Goal: Navigation & Orientation: Find specific page/section

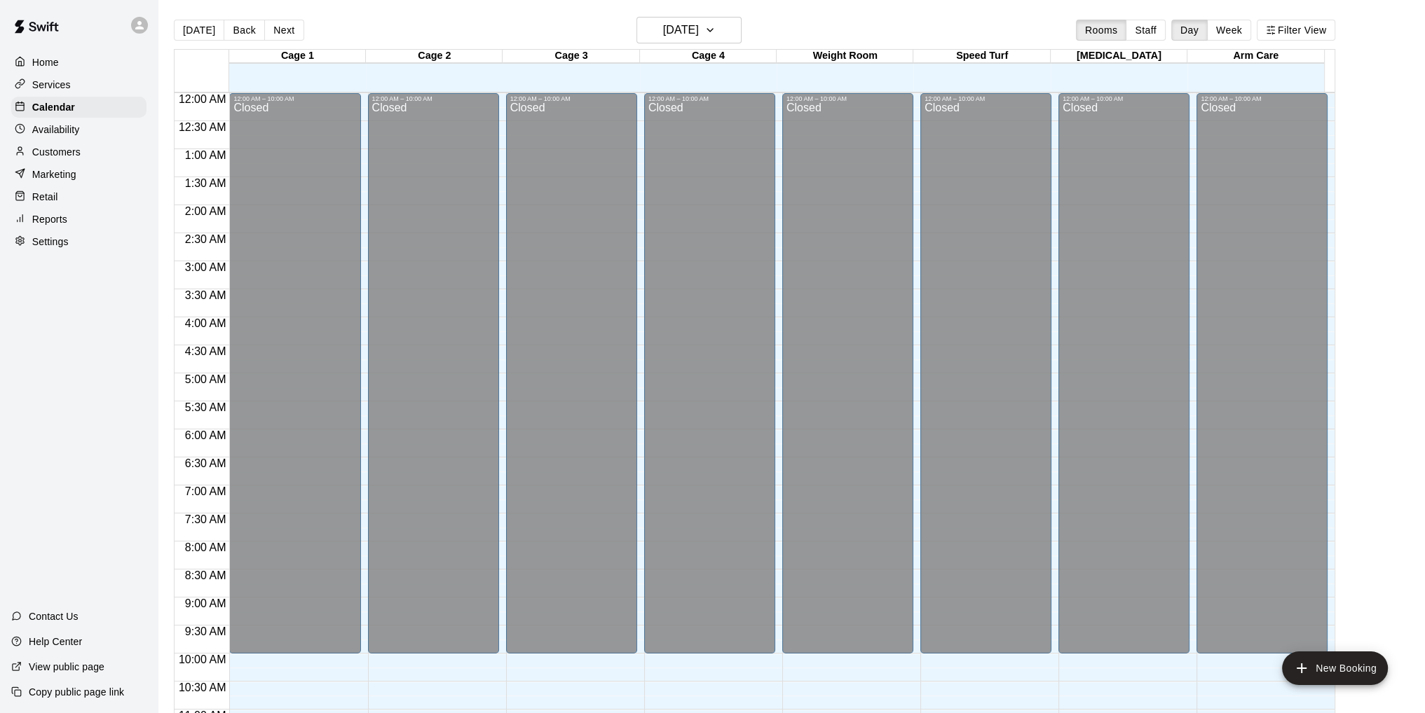
scroll to position [667, 0]
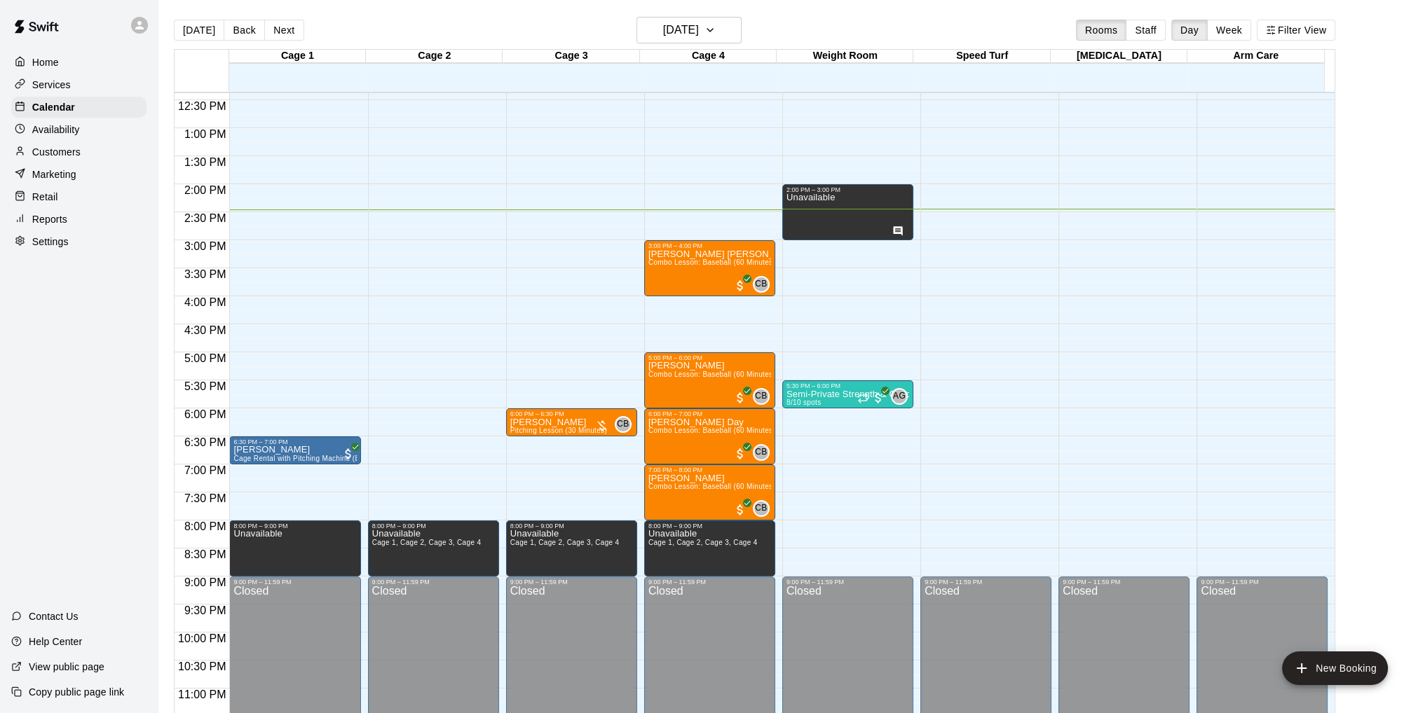
scroll to position [709, 0]
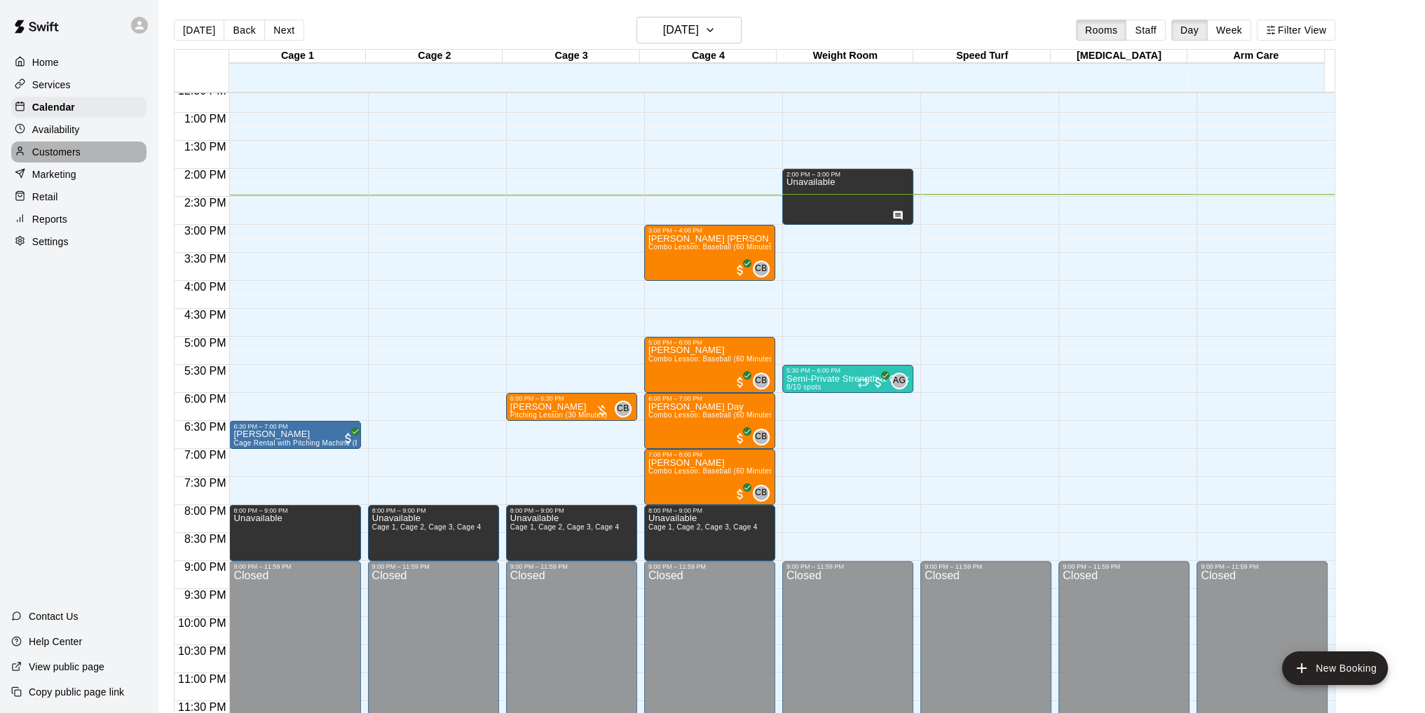
click at [37, 152] on p "Customers" at bounding box center [56, 152] width 48 height 14
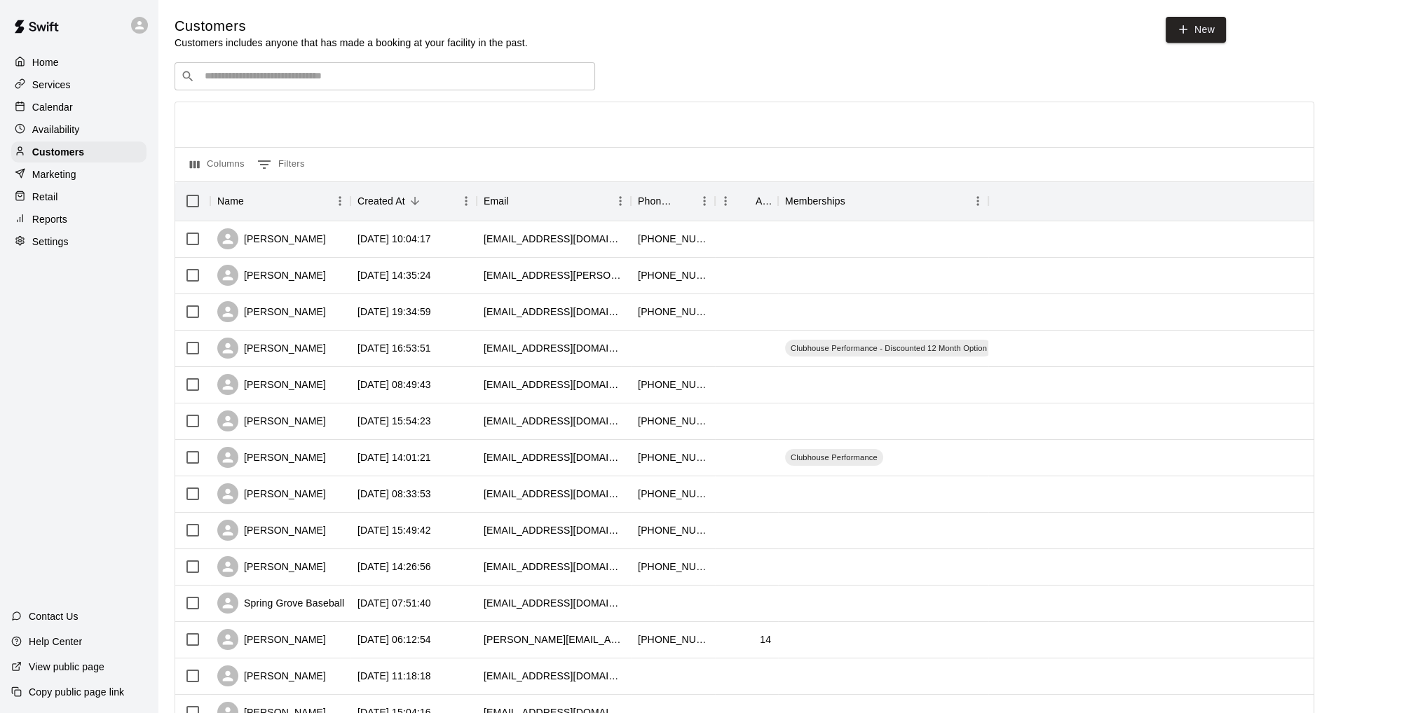
click at [52, 111] on p "Calendar" at bounding box center [52, 107] width 41 height 14
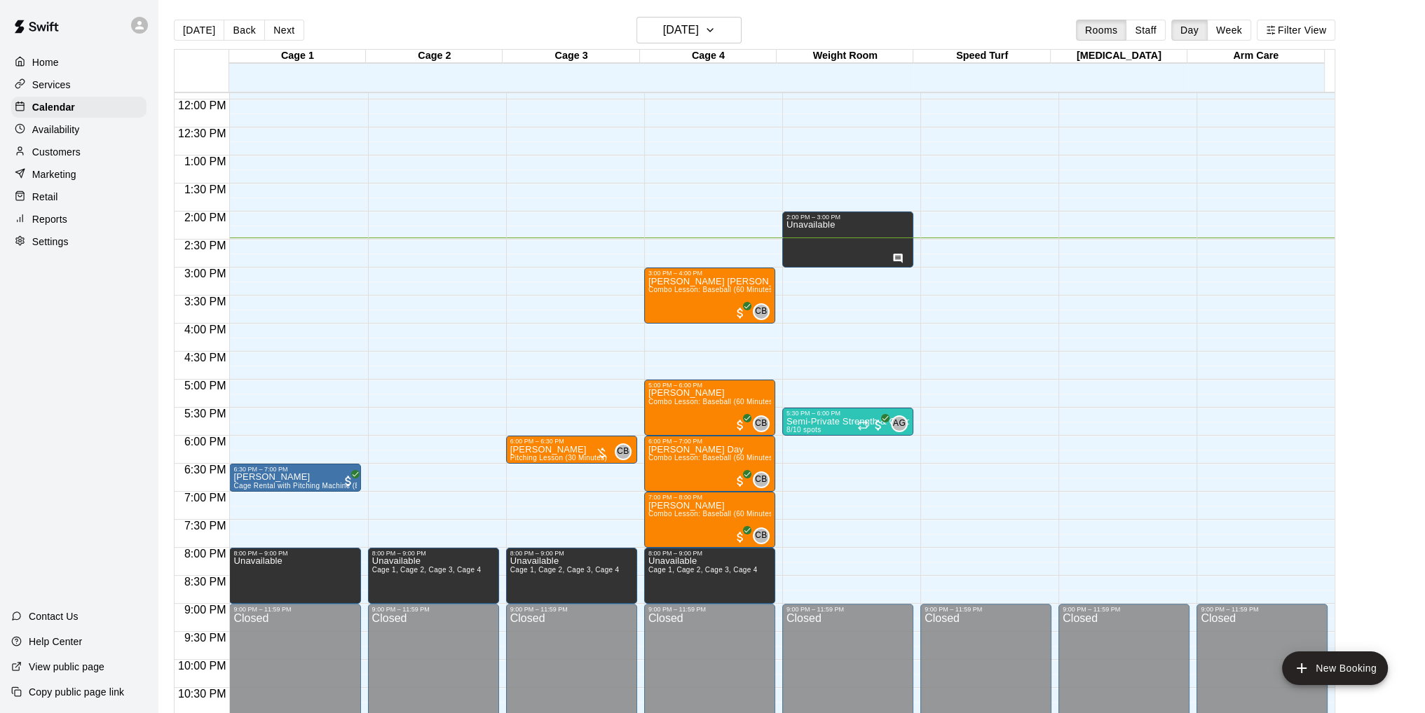
scroll to position [709, 0]
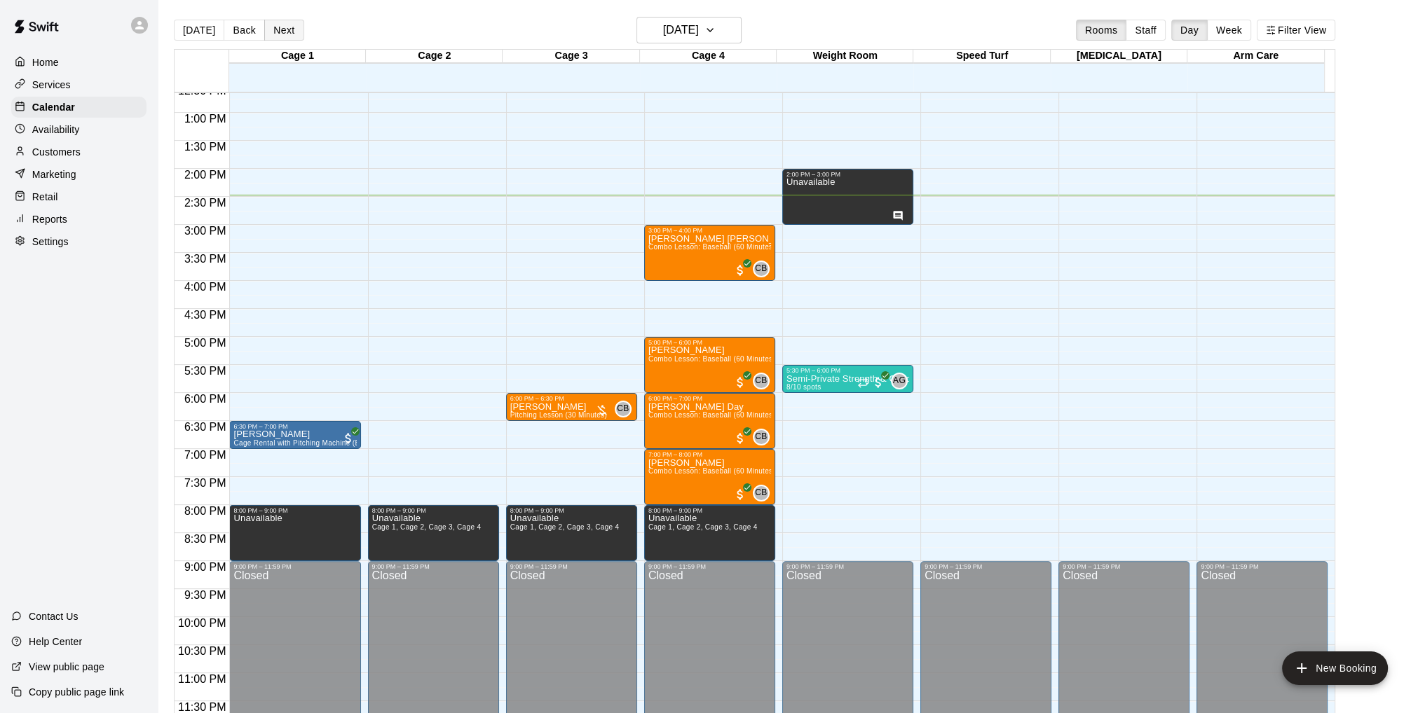
click at [278, 28] on button "Next" at bounding box center [283, 30] width 39 height 21
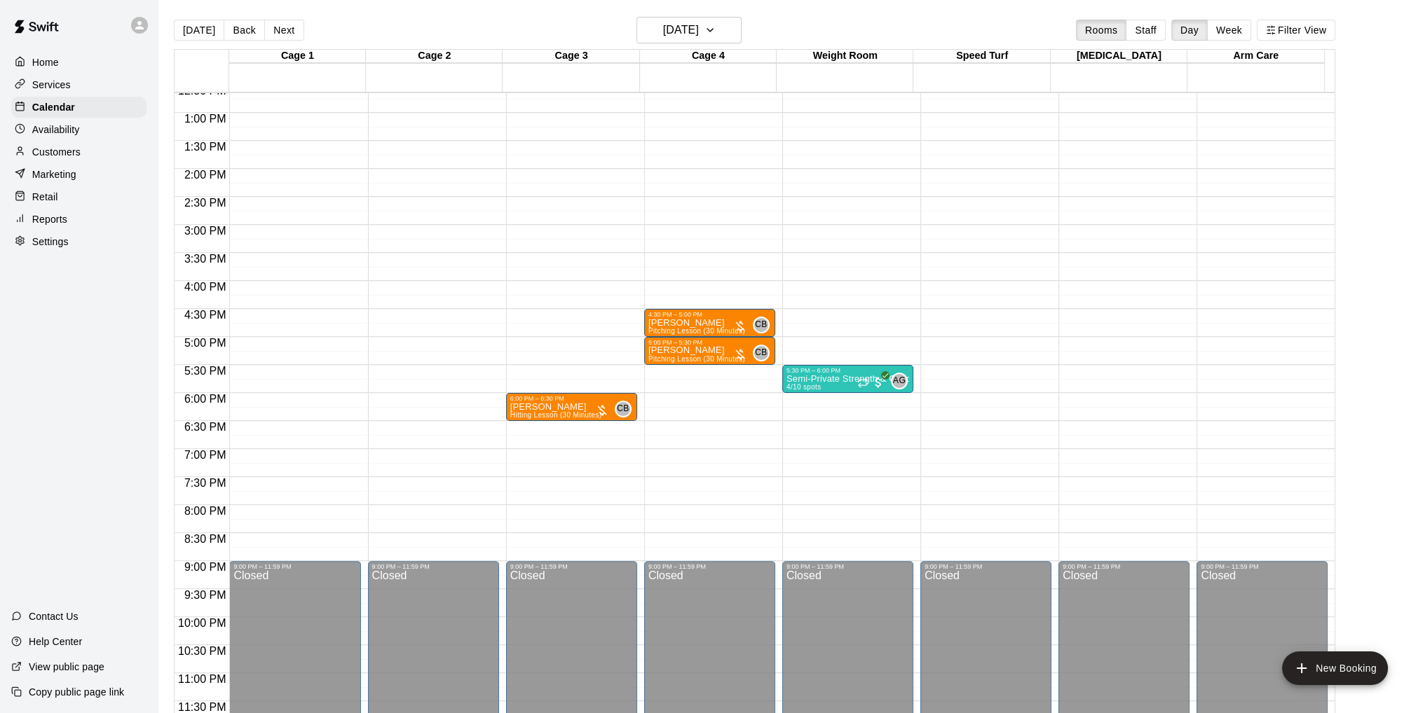
click at [38, 130] on p "Availability" at bounding box center [56, 130] width 48 height 14
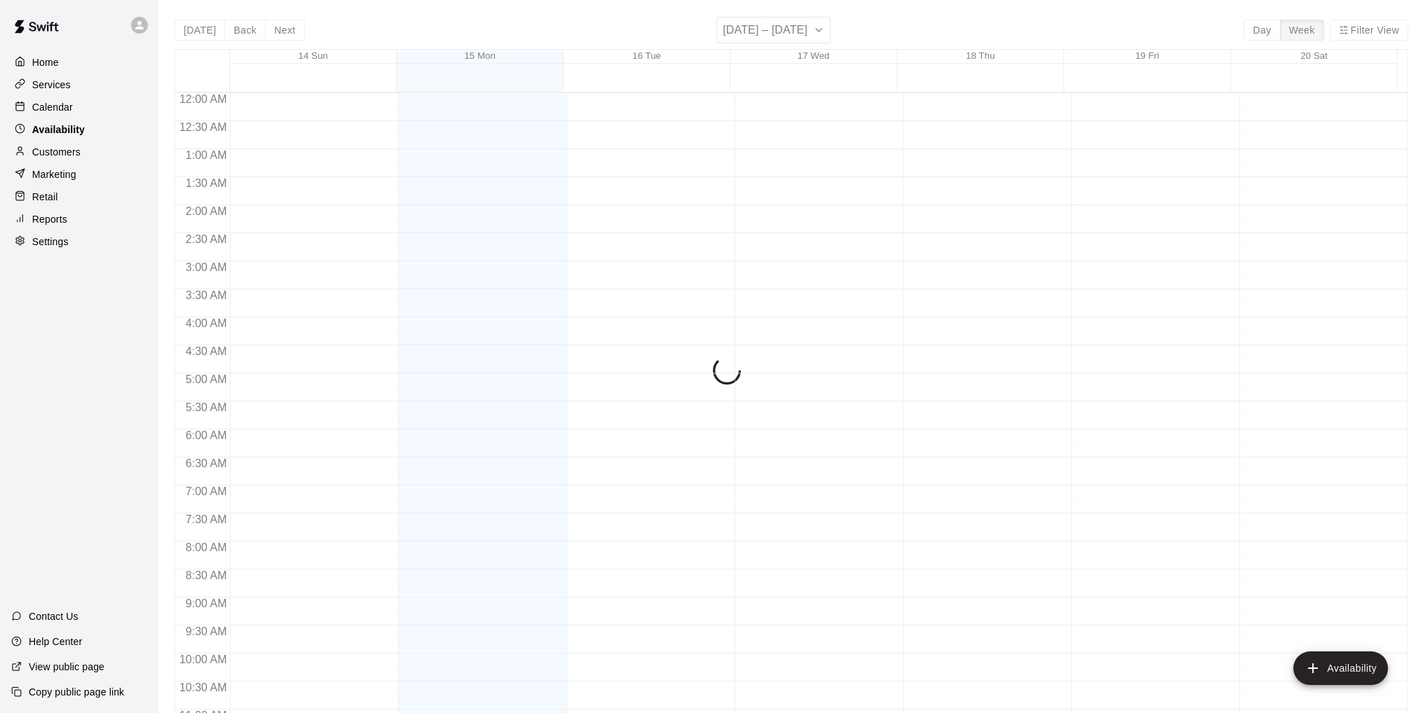
scroll to position [709, 0]
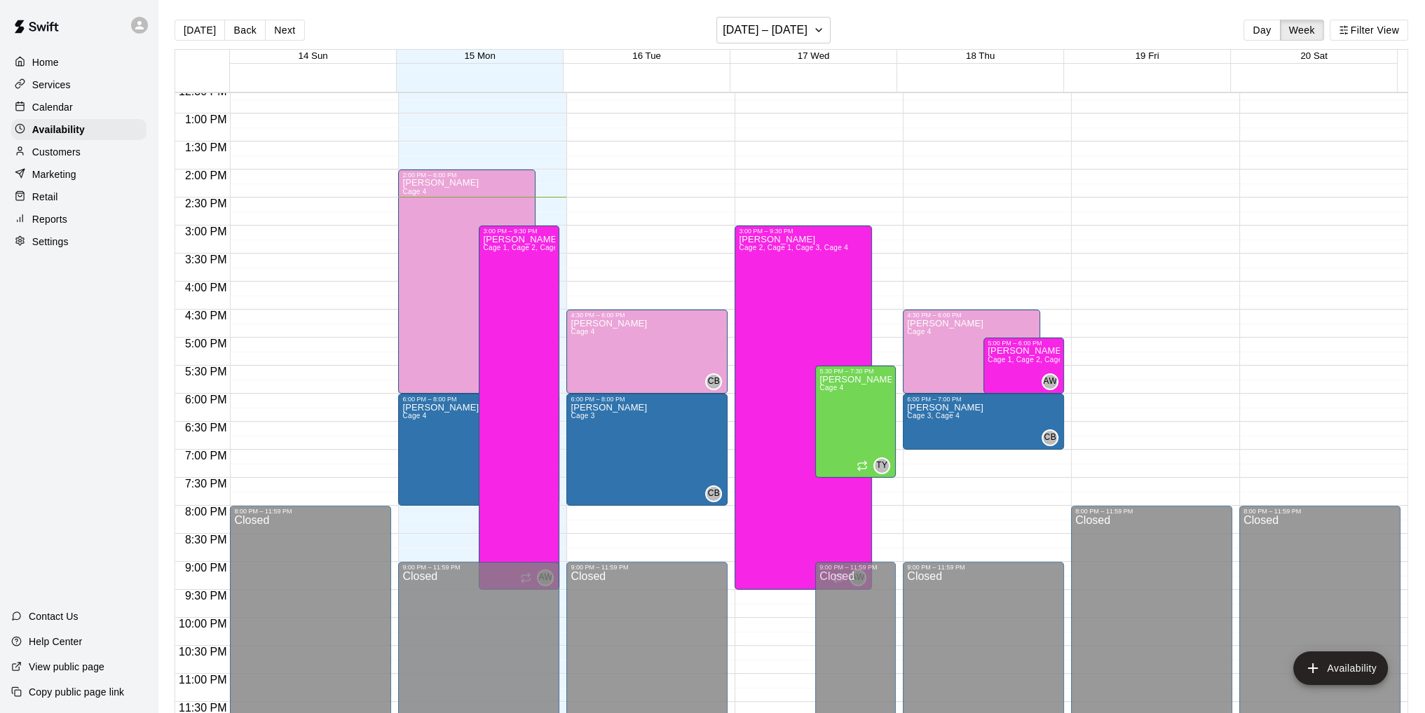
click at [45, 108] on p "Calendar" at bounding box center [52, 107] width 41 height 14
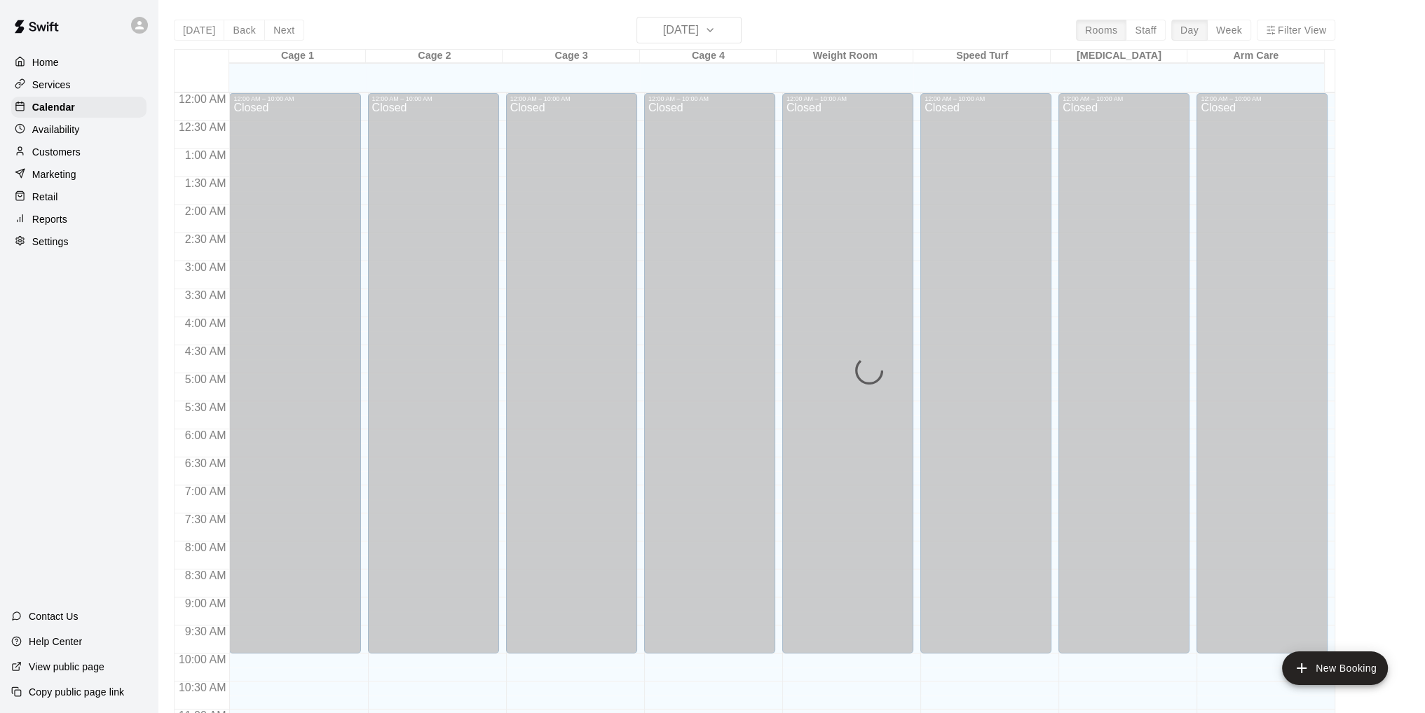
scroll to position [667, 0]
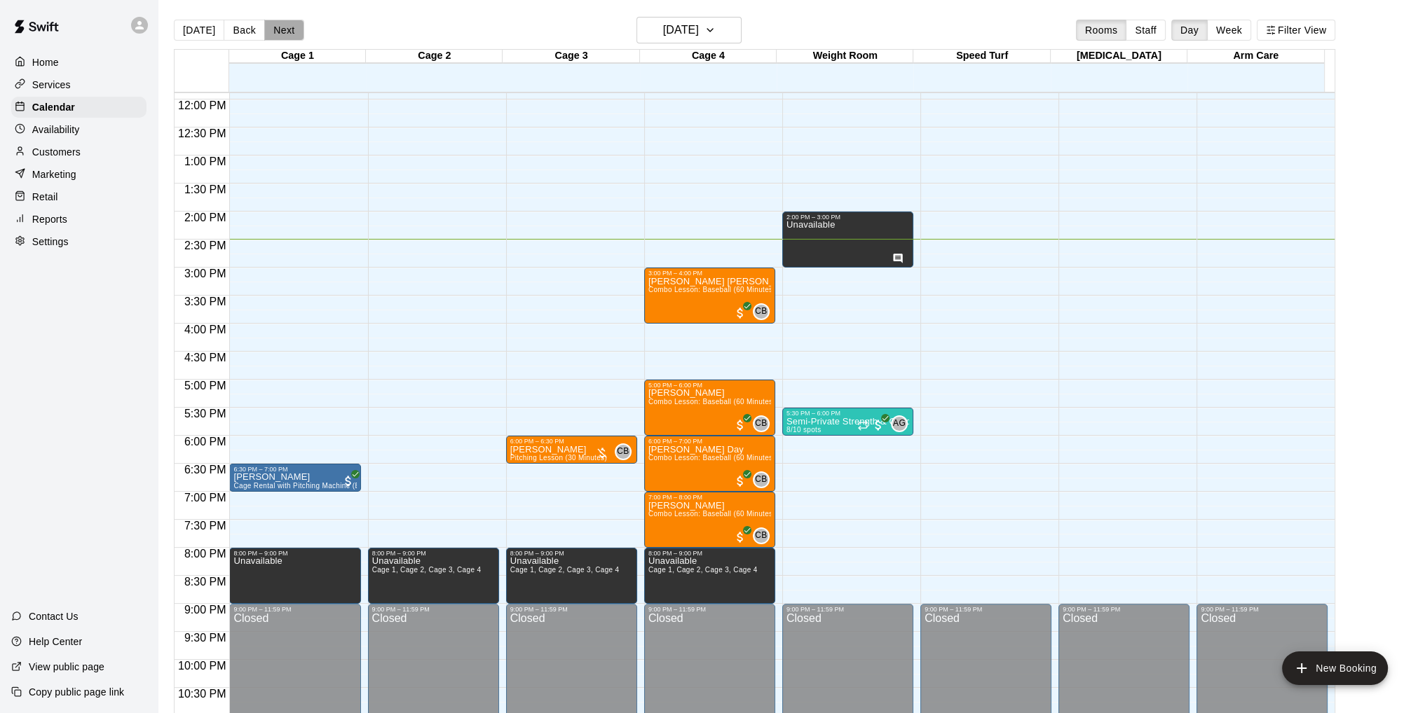
click at [281, 32] on button "Next" at bounding box center [283, 30] width 39 height 21
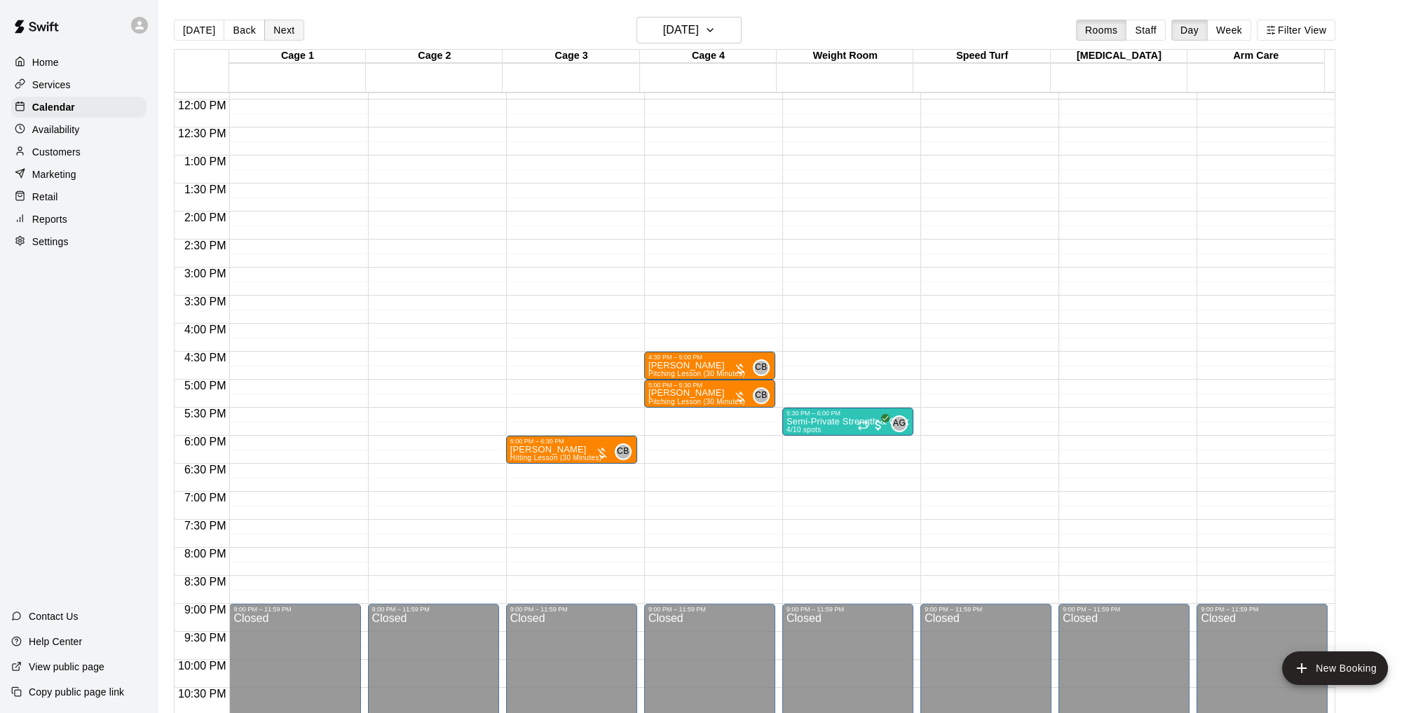
click at [280, 27] on button "Next" at bounding box center [283, 30] width 39 height 21
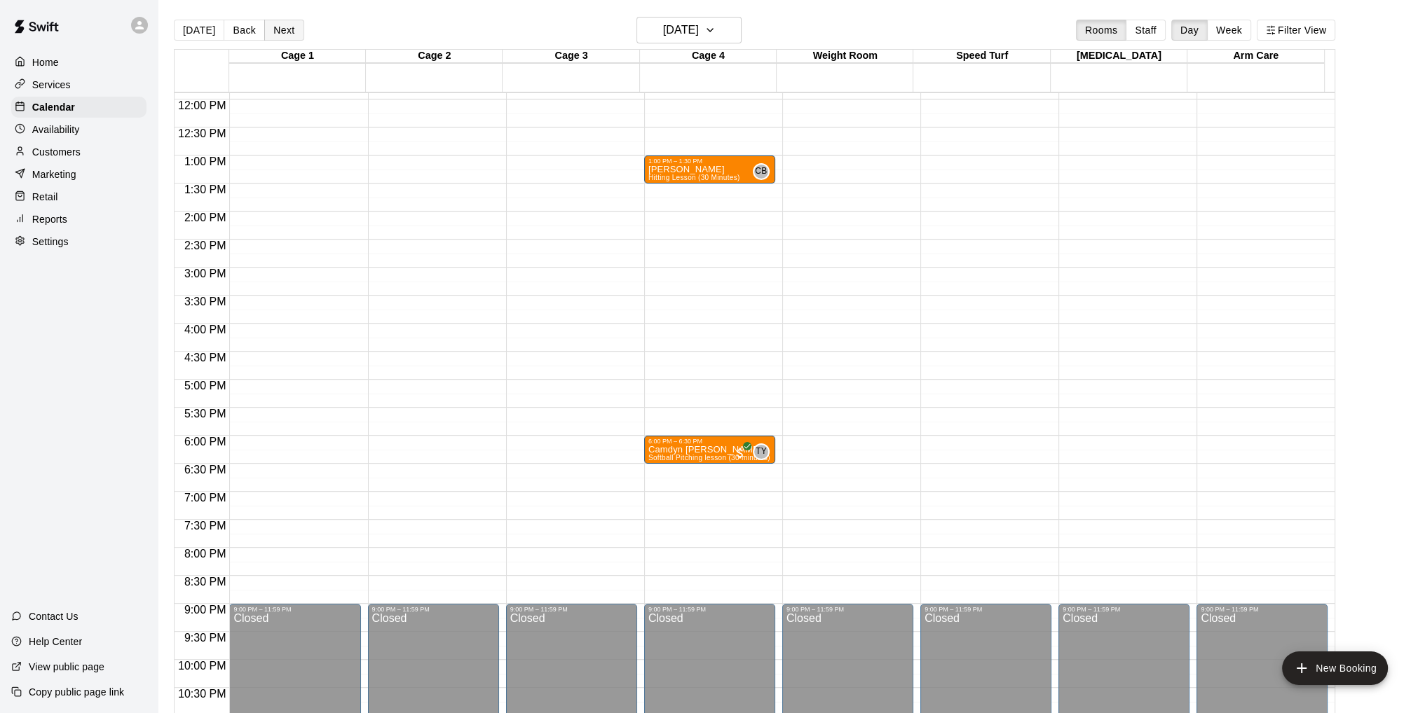
click at [280, 27] on button "Next" at bounding box center [283, 30] width 39 height 21
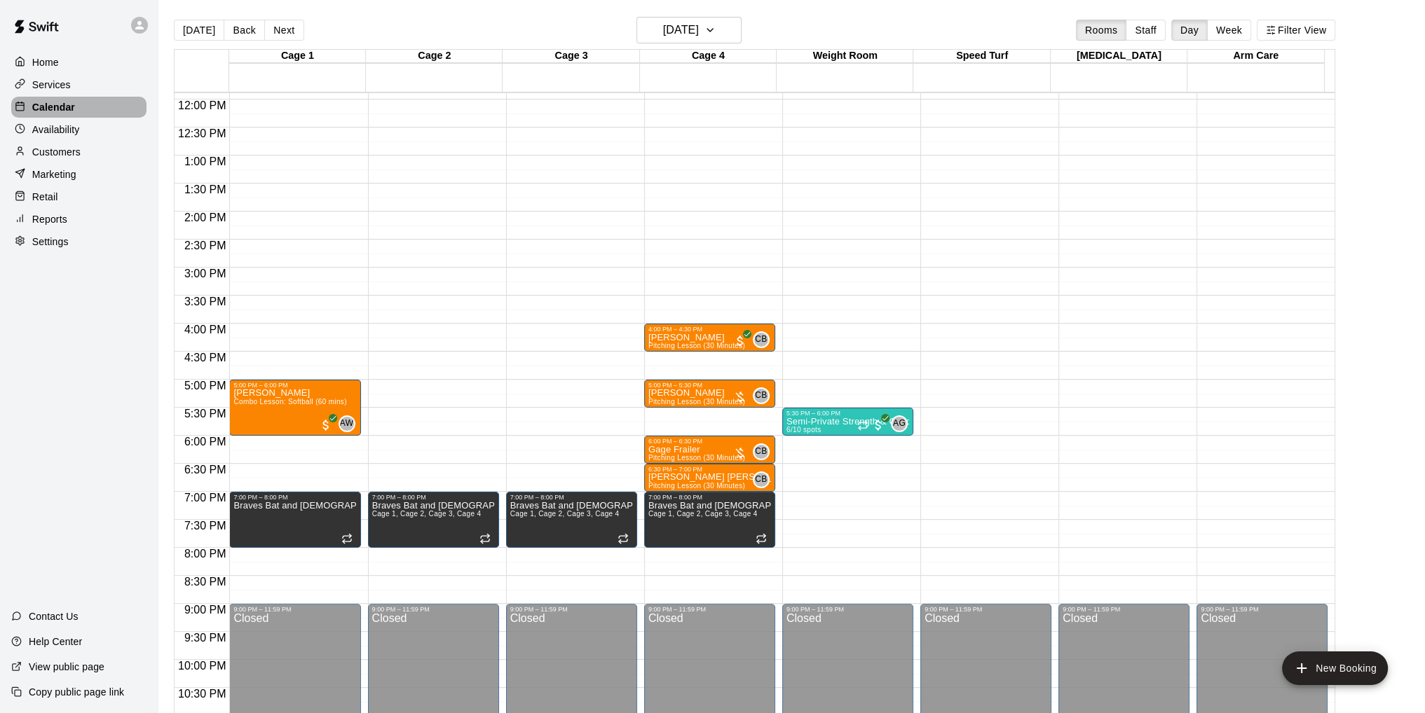
click at [50, 107] on p "Calendar" at bounding box center [53, 107] width 43 height 14
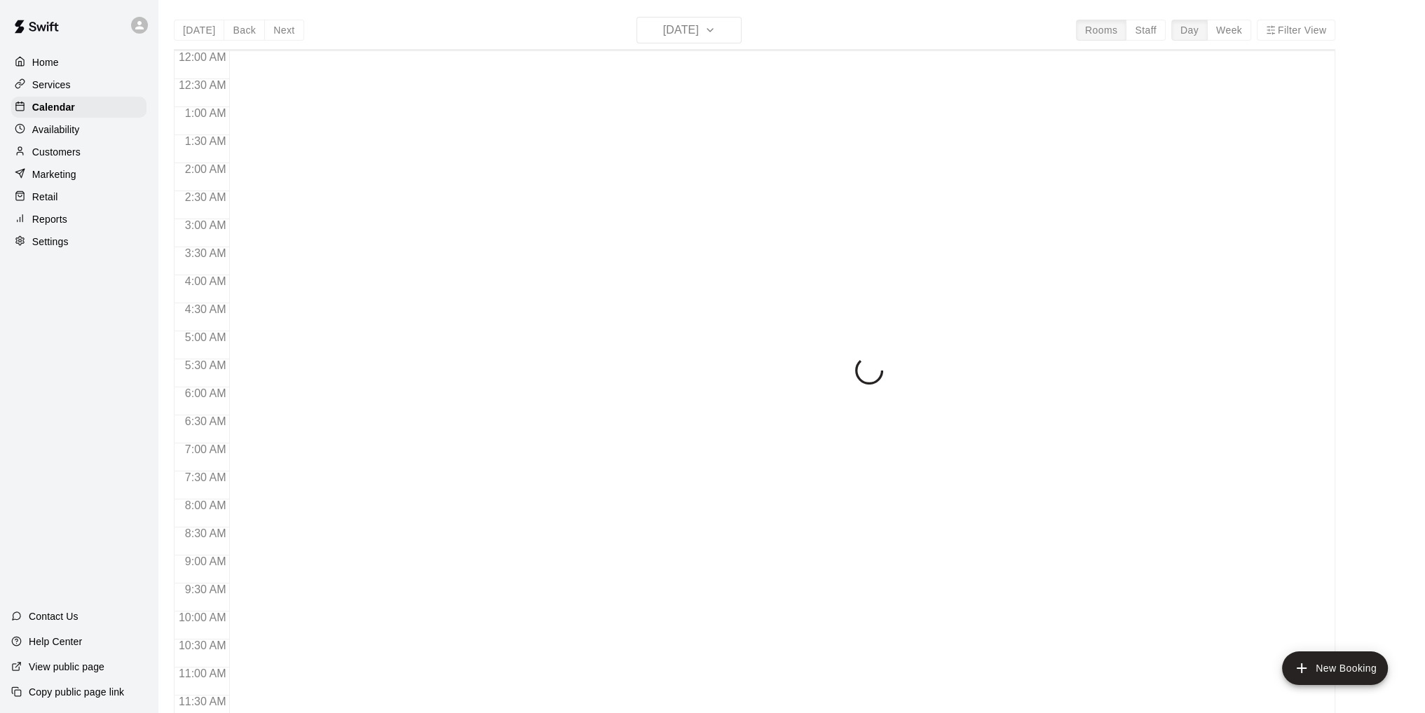
scroll to position [667, 0]
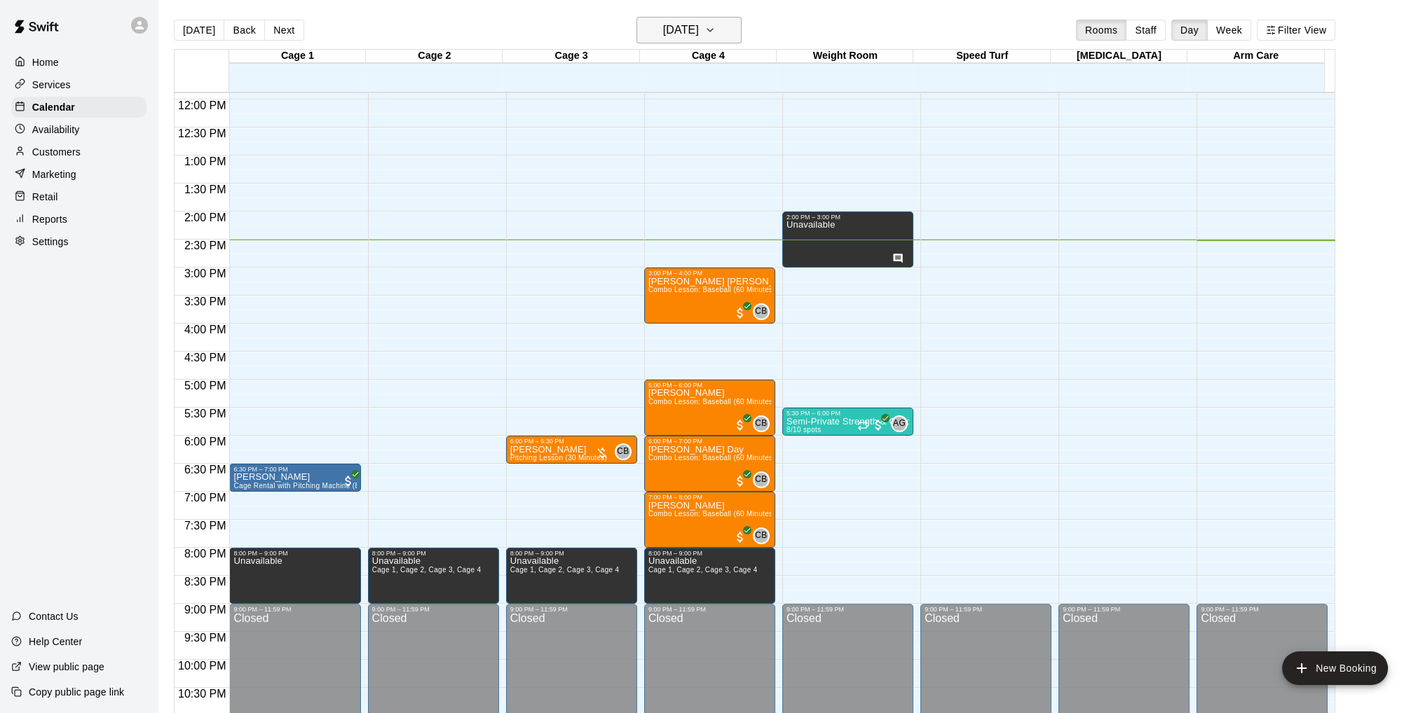
click at [716, 26] on icon "button" at bounding box center [709, 30] width 11 height 17
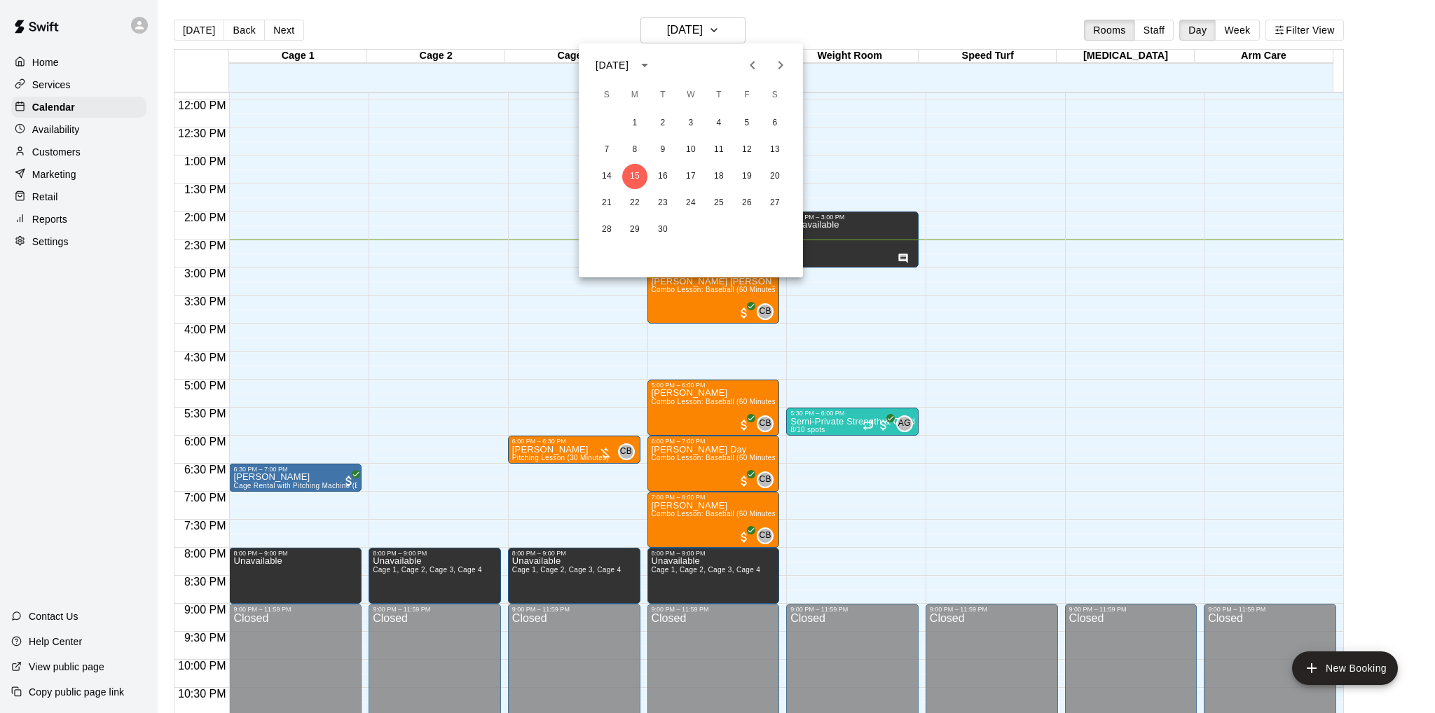
click at [782, 68] on icon "Next month" at bounding box center [780, 65] width 17 height 17
click at [627, 147] on button "6" at bounding box center [634, 149] width 25 height 25
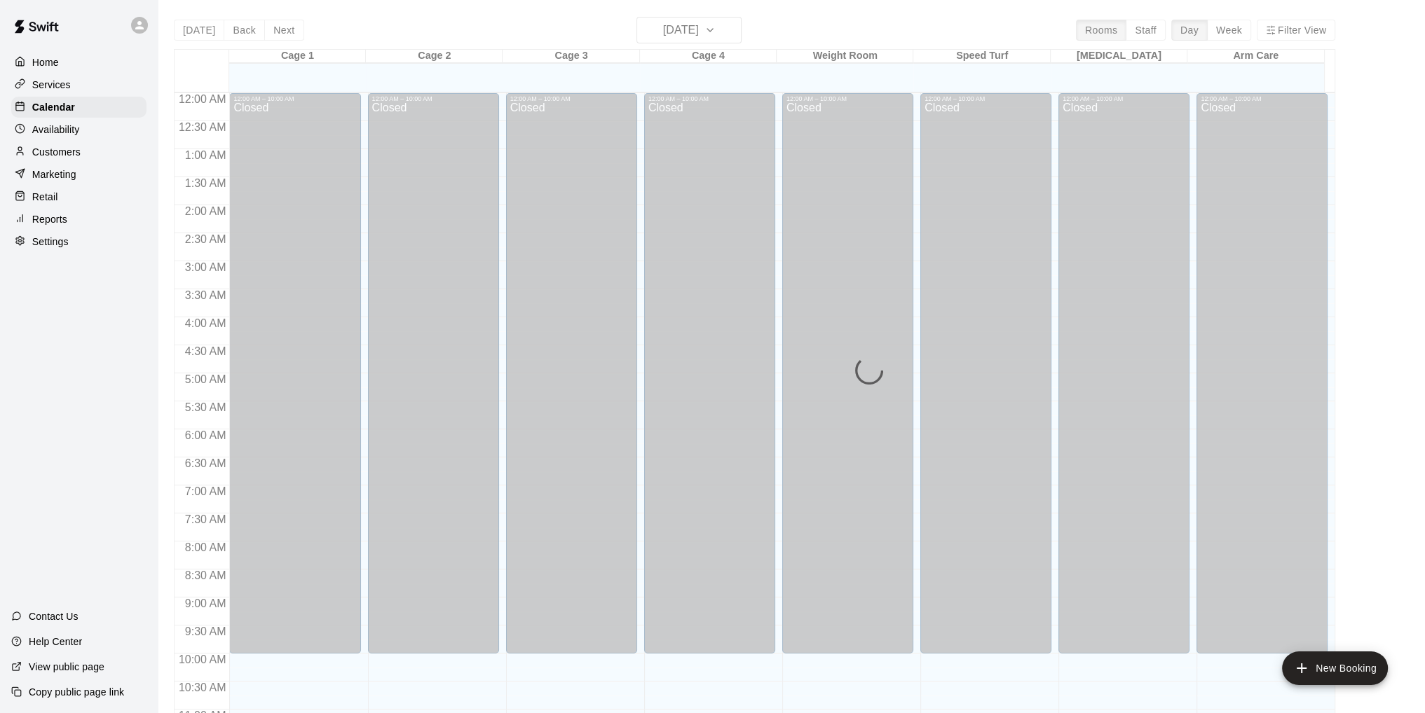
scroll to position [667, 0]
